Goal: Navigation & Orientation: Find specific page/section

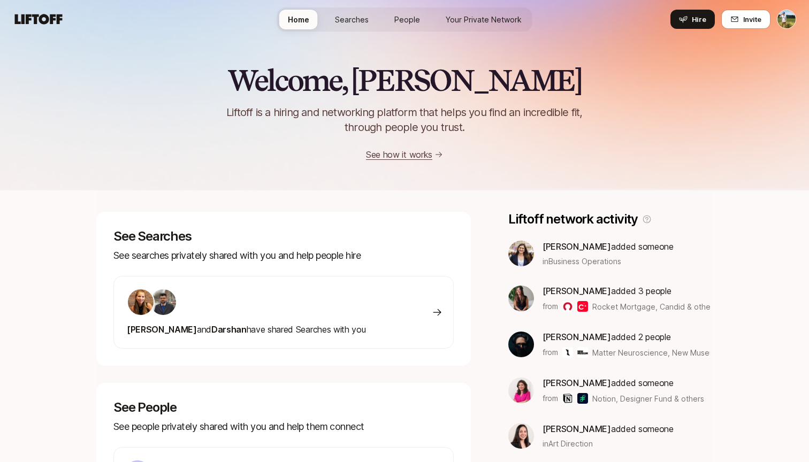
click at [460, 17] on span "Your Private Network" at bounding box center [484, 19] width 76 height 11
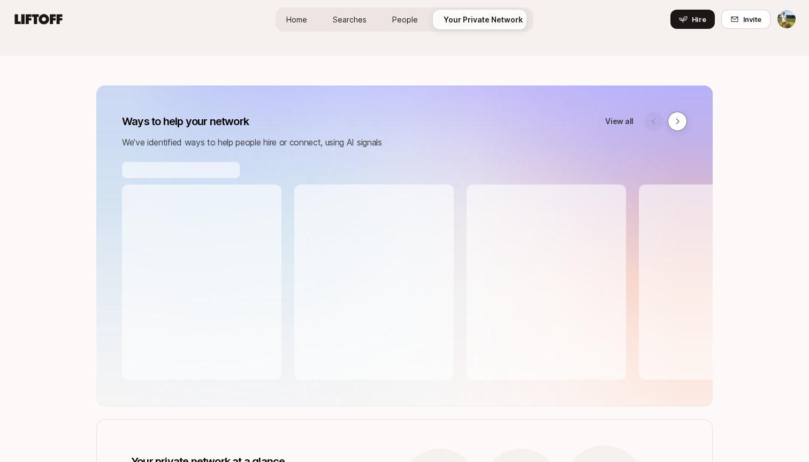
scroll to position [0, 1]
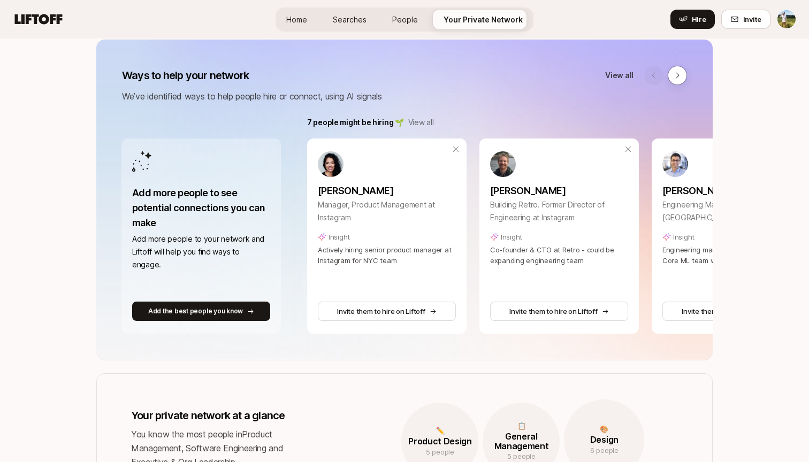
click at [401, 21] on span "People" at bounding box center [405, 19] width 26 height 11
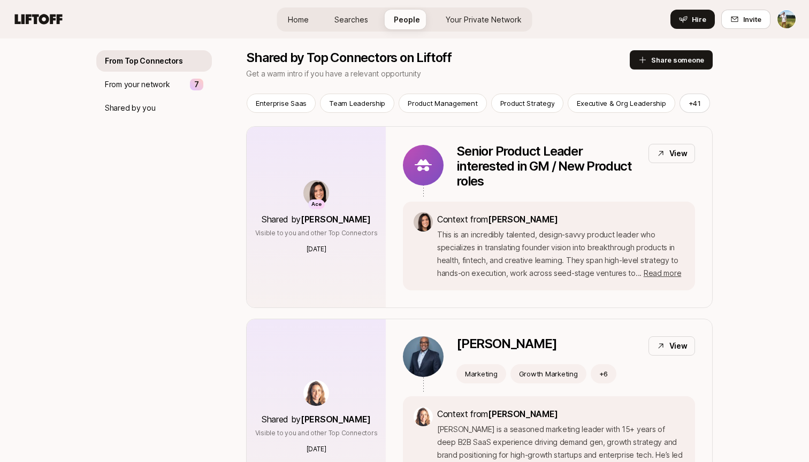
scroll to position [111, 0]
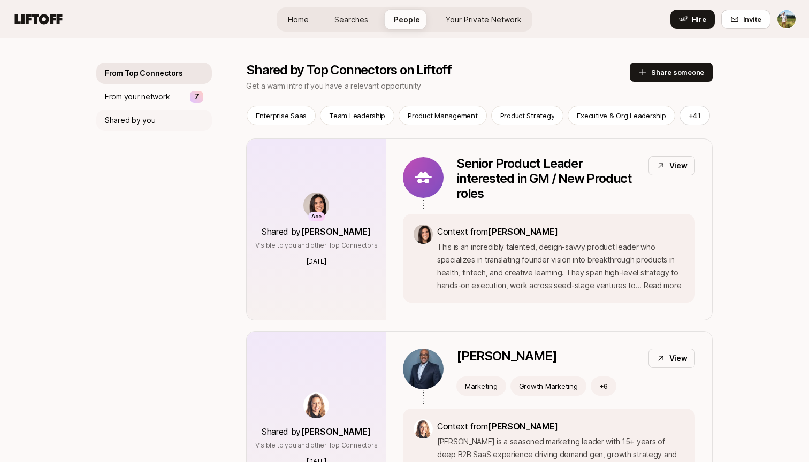
click at [168, 128] on div "Shared by you" at bounding box center [154, 120] width 116 height 21
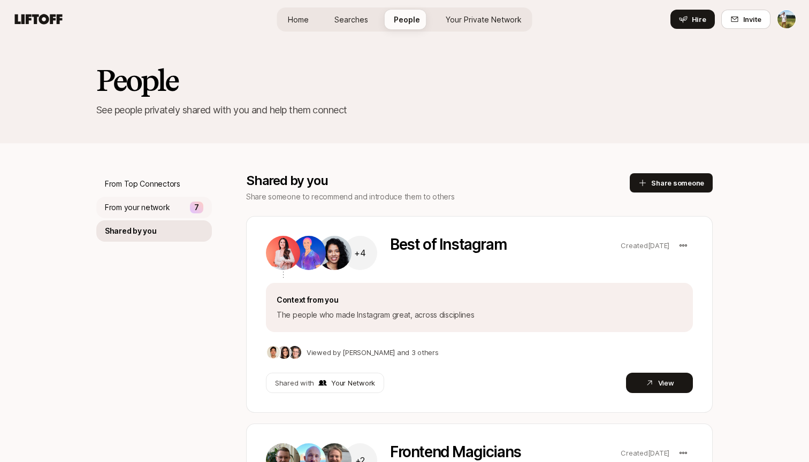
scroll to position [-1, 0]
click at [150, 213] on p "From your network" at bounding box center [137, 207] width 65 height 13
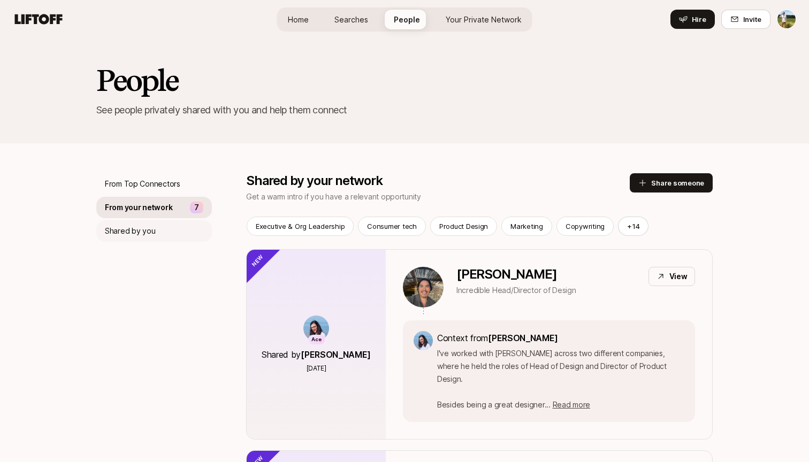
scroll to position [-1, 0]
click at [133, 230] on p "Shared by you" at bounding box center [130, 231] width 50 height 13
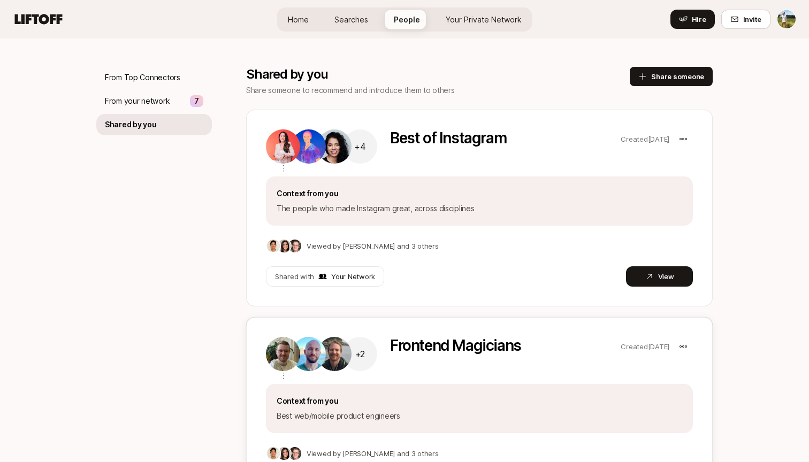
scroll to position [106, 0]
